Goal: Task Accomplishment & Management: Manage account settings

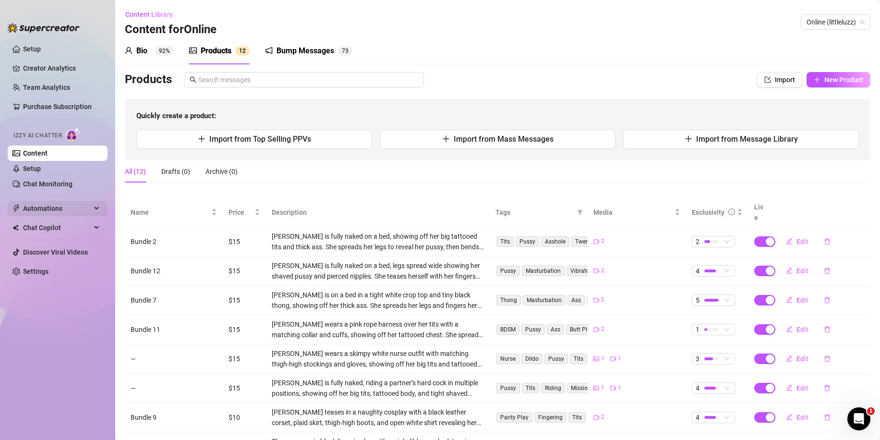
click at [44, 208] on span "Automations" at bounding box center [57, 208] width 68 height 15
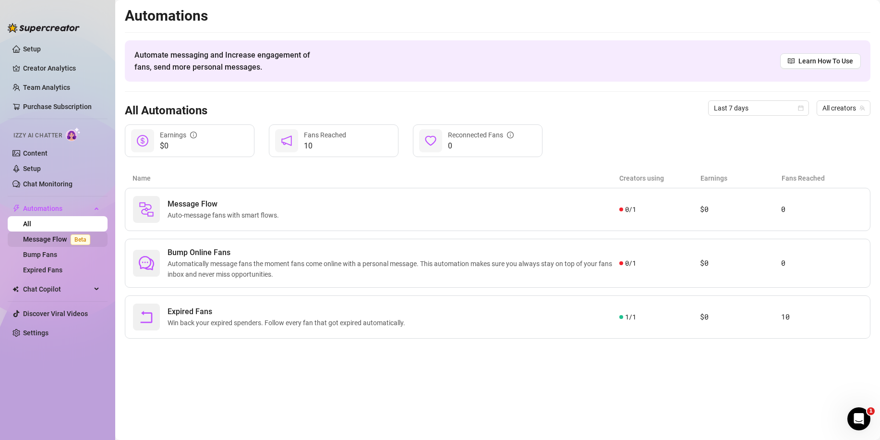
click at [43, 240] on link "Message Flow Beta" at bounding box center [58, 239] width 71 height 8
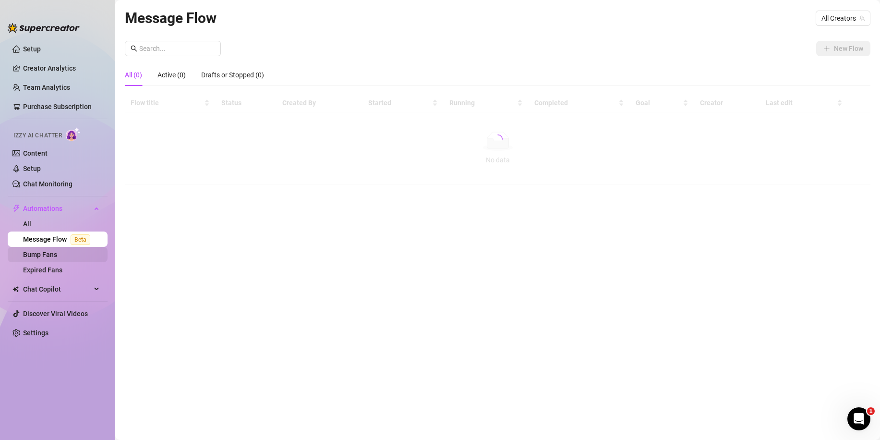
click at [43, 256] on link "Bump Fans" at bounding box center [40, 254] width 34 height 8
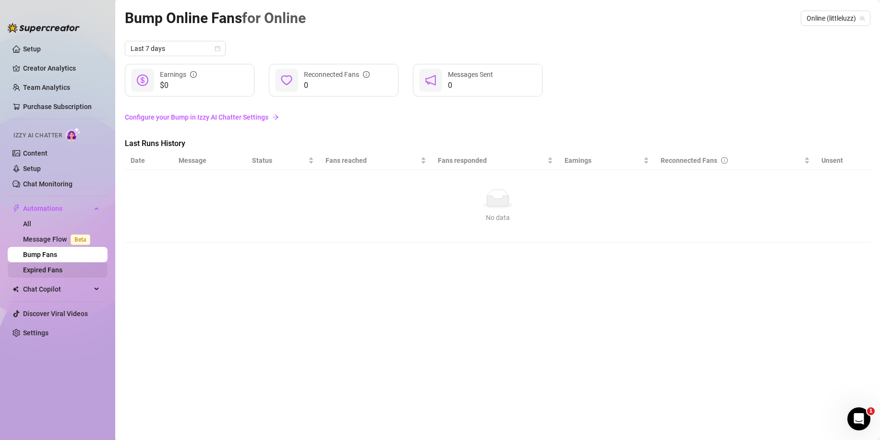
click at [45, 271] on link "Expired Fans" at bounding box center [42, 270] width 39 height 8
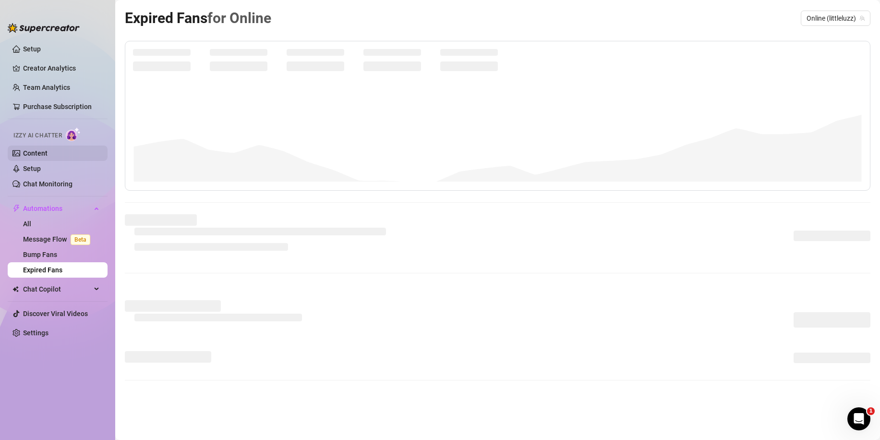
click at [33, 151] on link "Content" at bounding box center [35, 153] width 24 height 8
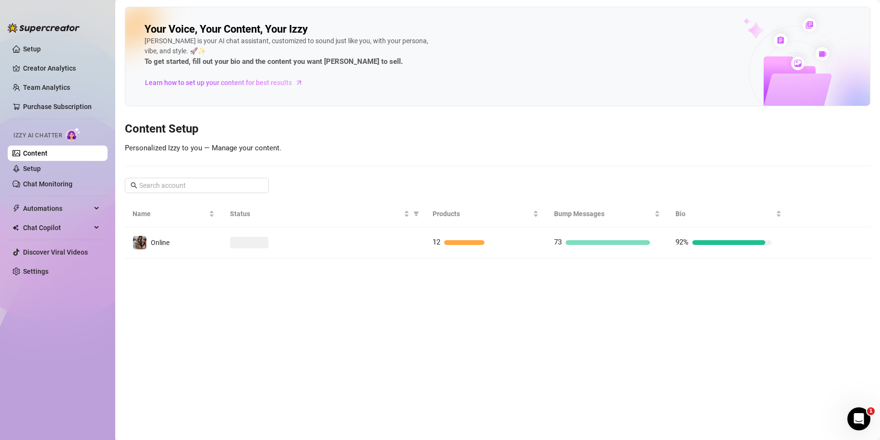
click at [320, 262] on main "Your Voice, Your Content, Your [PERSON_NAME] is your AI chat assistant, customi…" at bounding box center [497, 220] width 764 height 440
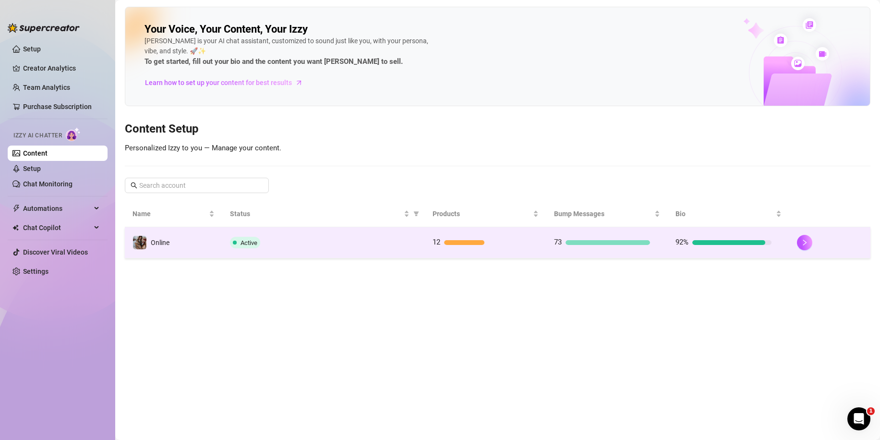
click at [327, 252] on td "Active" at bounding box center [323, 242] width 203 height 31
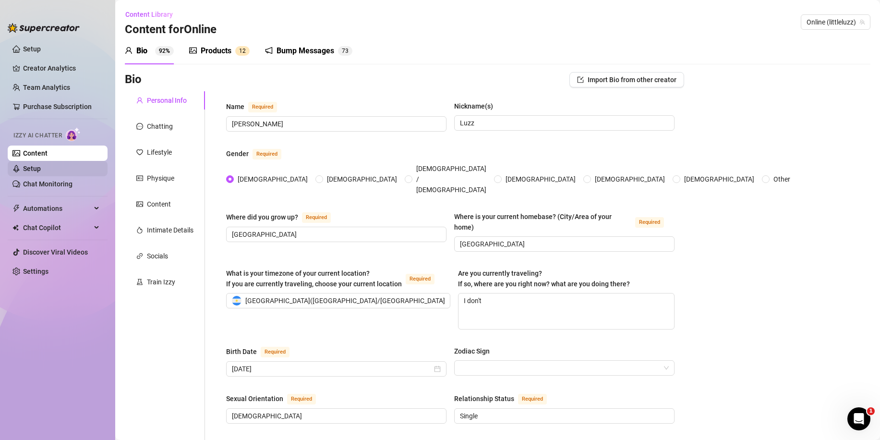
click at [41, 171] on link "Setup" at bounding box center [32, 169] width 18 height 8
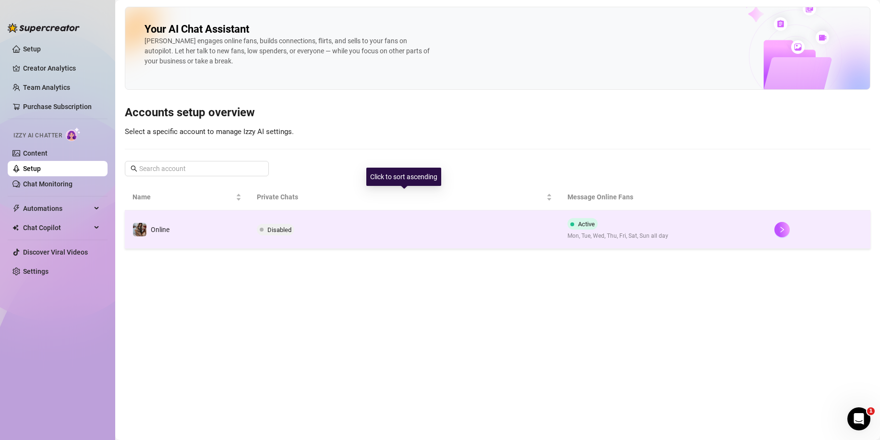
click at [345, 226] on td "Disabled" at bounding box center [404, 229] width 310 height 38
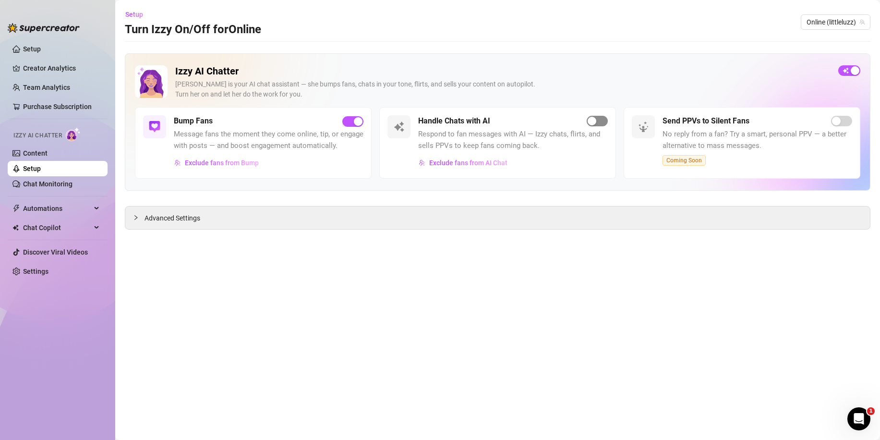
click at [603, 119] on span "button" at bounding box center [596, 121] width 21 height 11
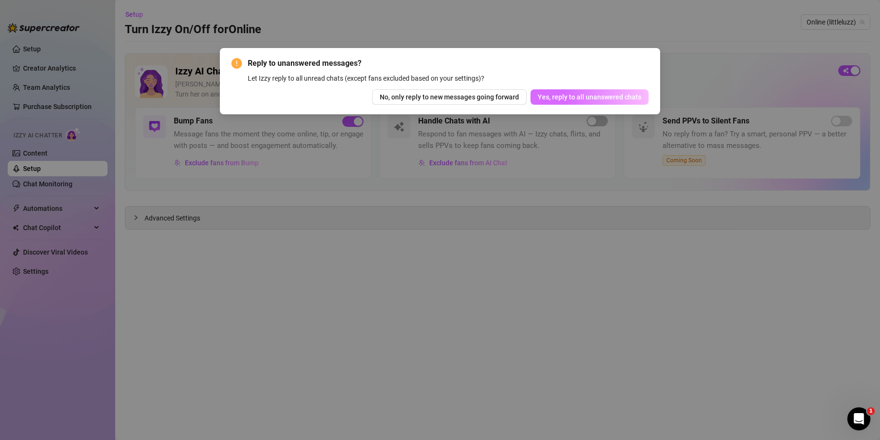
click at [574, 99] on span "Yes, reply to all unanswered chats" at bounding box center [589, 97] width 104 height 8
